Goal: Task Accomplishment & Management: Manage account settings

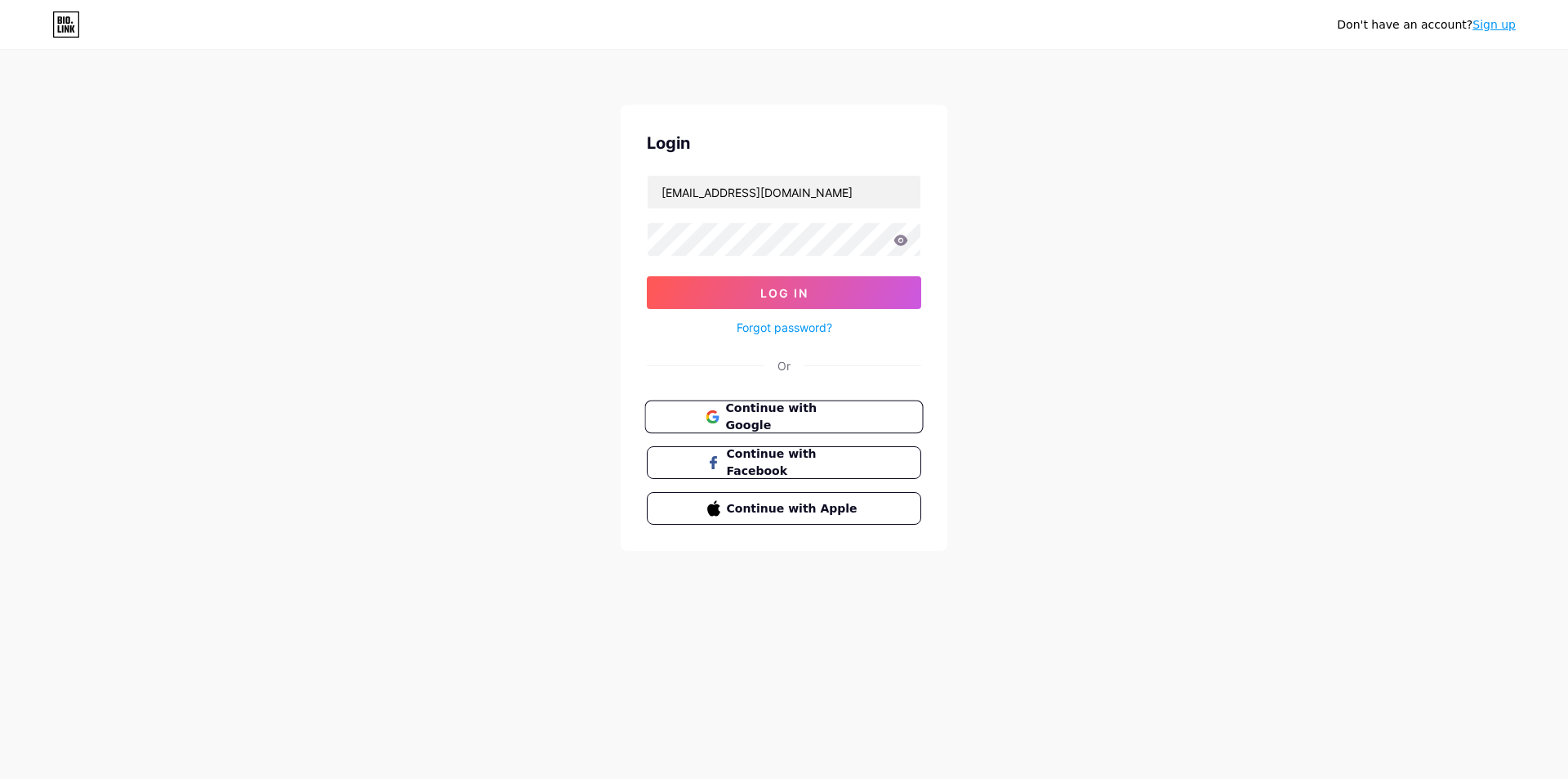
click at [822, 411] on span "Continue with Google" at bounding box center [793, 417] width 136 height 35
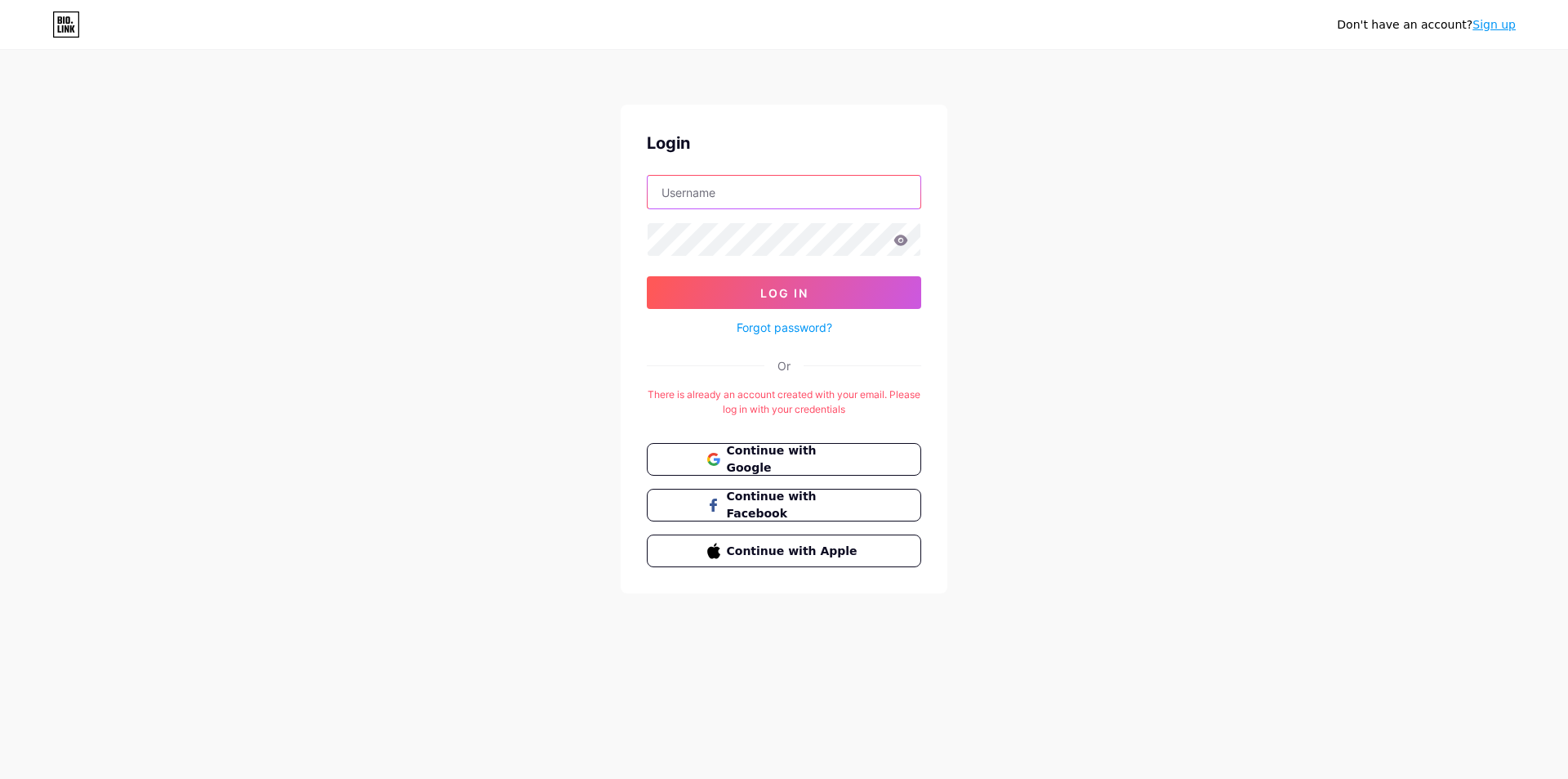
type input "[EMAIL_ADDRESS][DOMAIN_NAME]"
click at [908, 242] on icon at bounding box center [900, 241] width 14 height 11
click at [741, 462] on span "Continue with Google" at bounding box center [793, 459] width 136 height 35
type input "[EMAIL_ADDRESS][DOMAIN_NAME]"
click at [651, 386] on div "Login totogosip@gmail.com Log In Forgot password? Or There is already an accoun…" at bounding box center [784, 349] width 326 height 489
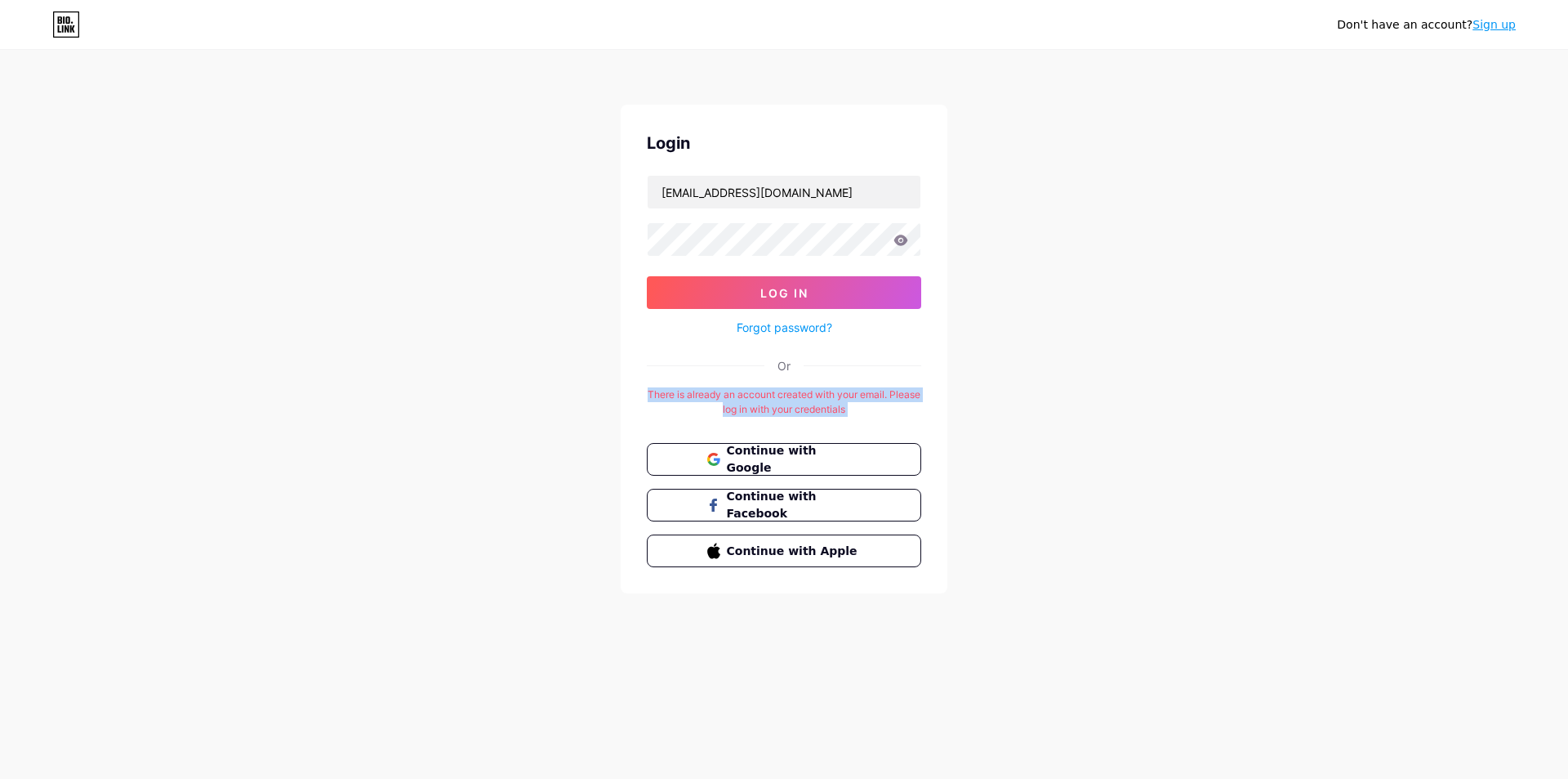
drag, startPoint x: 651, startPoint y: 386, endPoint x: 866, endPoint y: 411, distance: 216.4
click at [866, 411] on div "Login totogosip@gmail.com Log In Forgot password? Or There is already an accoun…" at bounding box center [784, 349] width 326 height 489
copy div "There is already an account created with your email. Please log in with your cr…"
click at [782, 196] on input "[EMAIL_ADDRESS][DOMAIN_NAME]" at bounding box center [784, 192] width 273 height 32
